Goal: Task Accomplishment & Management: Use online tool/utility

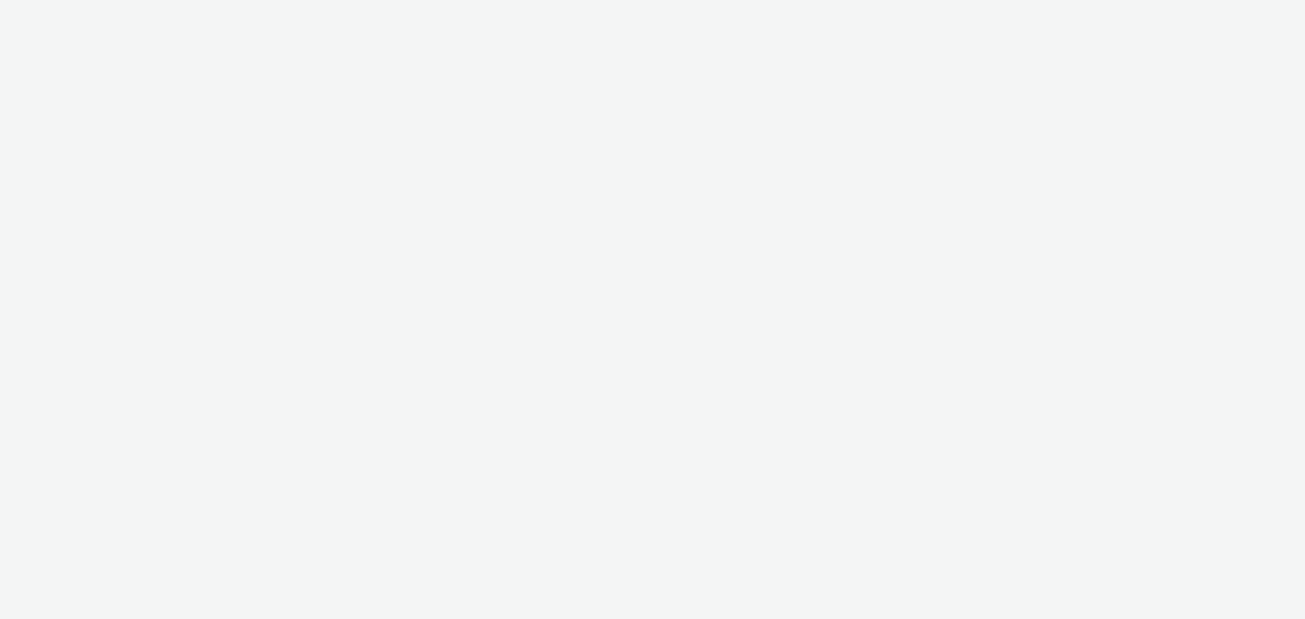
select select "a1548b1e-0fde-418e-992c-2e089afb3761"
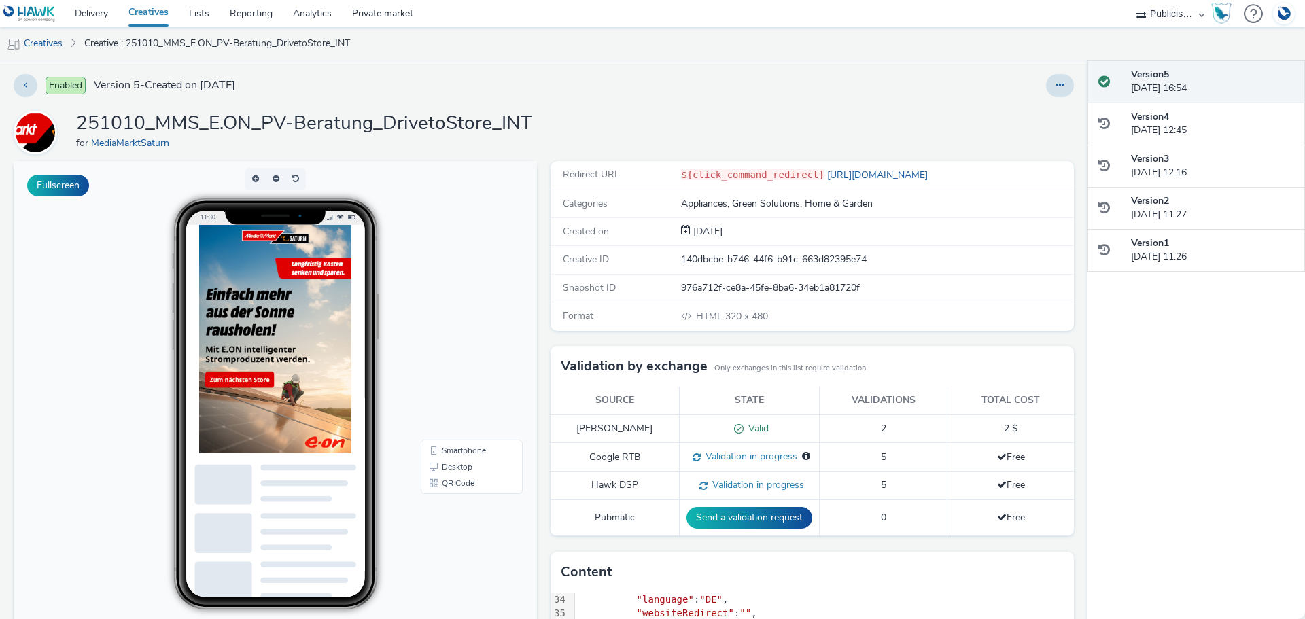
click at [324, 318] on img at bounding box center [308, 388] width 218 height 326
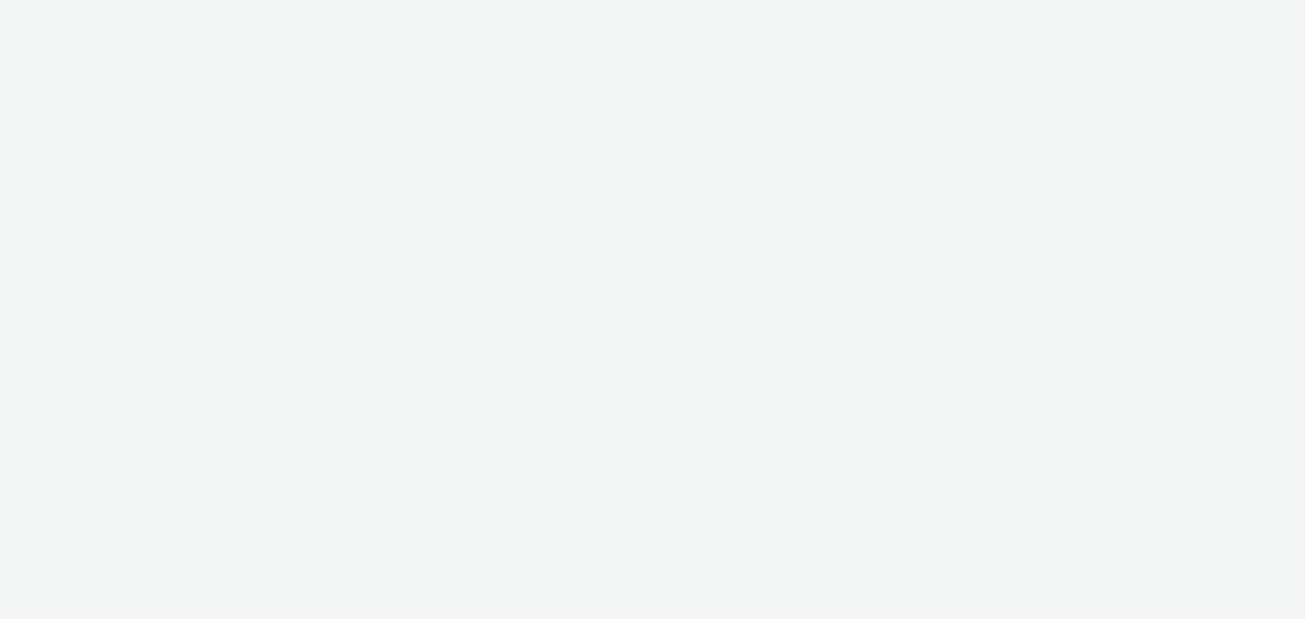
select select "a1548b1e-0fde-418e-992c-2e089afb3761"
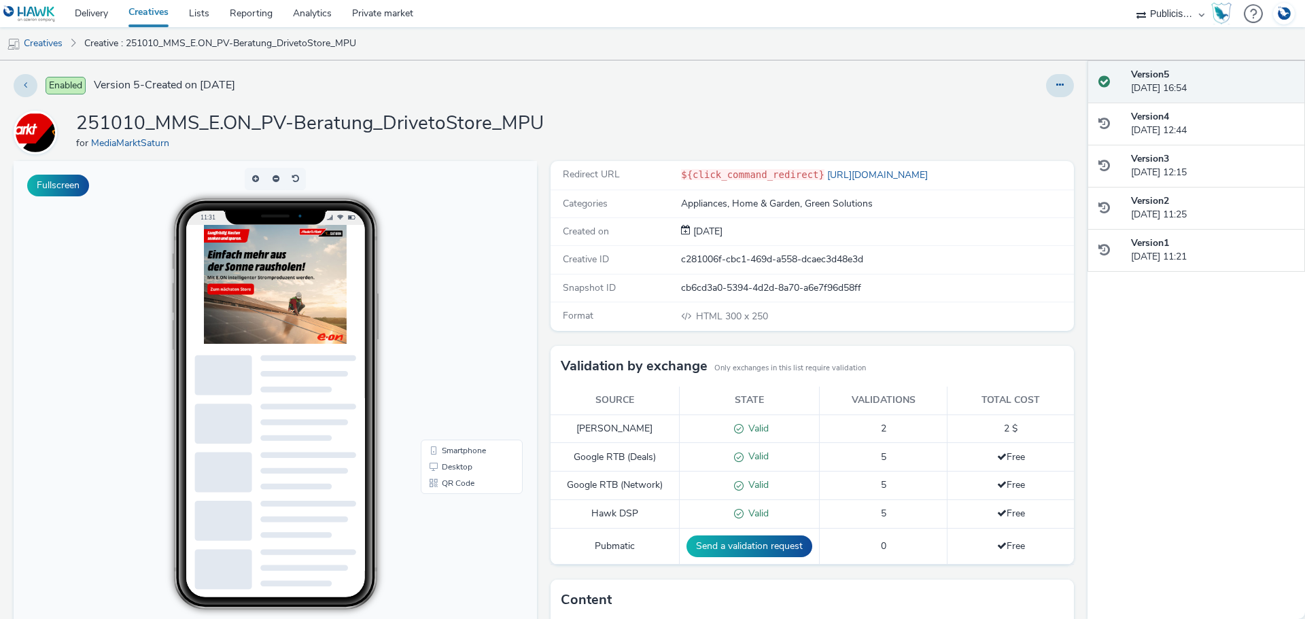
click at [254, 318] on img at bounding box center [306, 310] width 204 height 170
